Goal: Browse casually

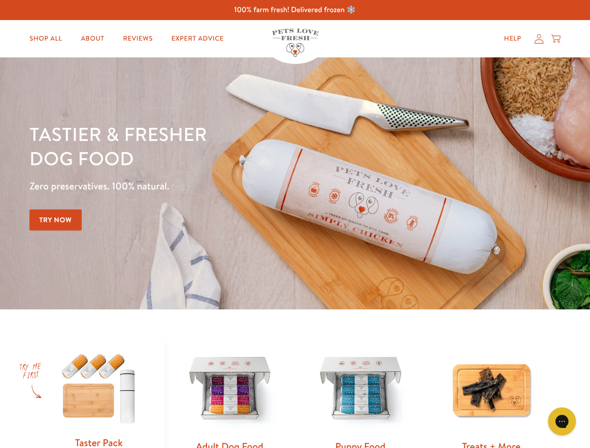
click at [295, 224] on div "Tastier & fresher dog food Zero preservatives. 100% natural. Try Now" at bounding box center [206, 183] width 354 height 123
click at [562, 422] on icon "Gorgias live chat" at bounding box center [561, 421] width 9 height 9
